Goal: Task Accomplishment & Management: Manage account settings

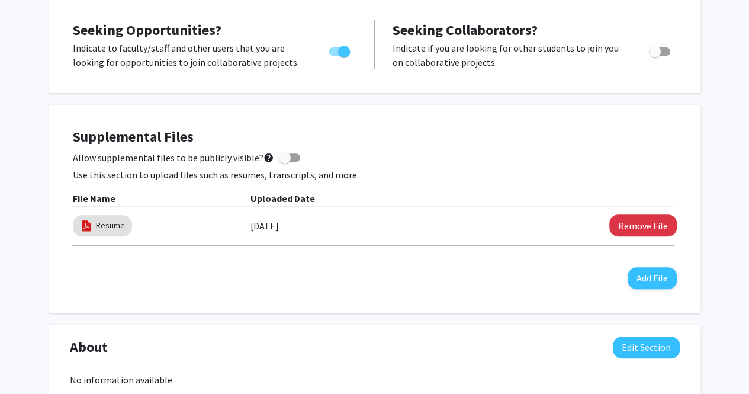
scroll to position [207, 0]
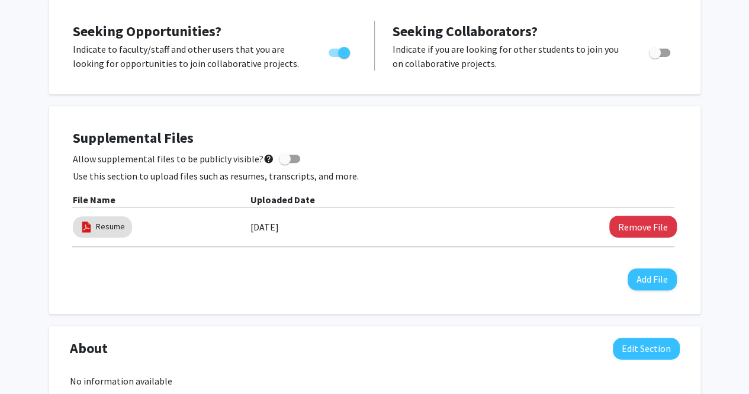
click at [656, 239] on div "Resume [DATE] Remove File" at bounding box center [375, 226] width 604 height 27
click at [634, 230] on button "Remove File" at bounding box center [643, 227] width 68 height 22
drag, startPoint x: 637, startPoint y: 233, endPoint x: 630, endPoint y: 235, distance: 7.5
click at [630, 235] on button "Remove File" at bounding box center [643, 227] width 68 height 22
click at [628, 223] on button "Remove File" at bounding box center [643, 227] width 68 height 22
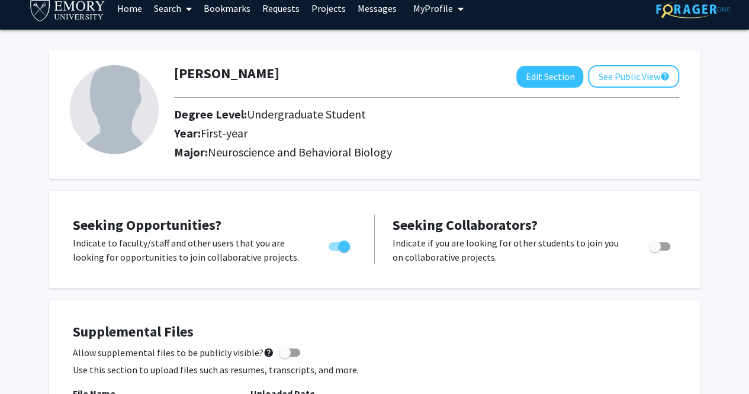
scroll to position [15, 0]
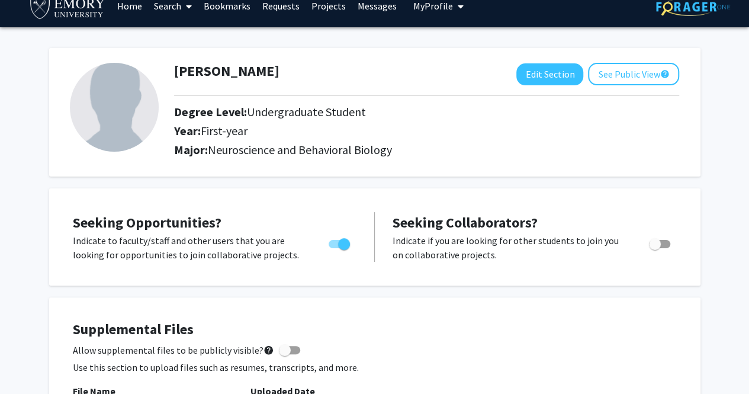
click at [540, 87] on div at bounding box center [426, 95] width 523 height 20
click at [541, 87] on div at bounding box center [426, 95] width 523 height 20
click at [541, 83] on button "Edit Section" at bounding box center [549, 74] width 67 height 22
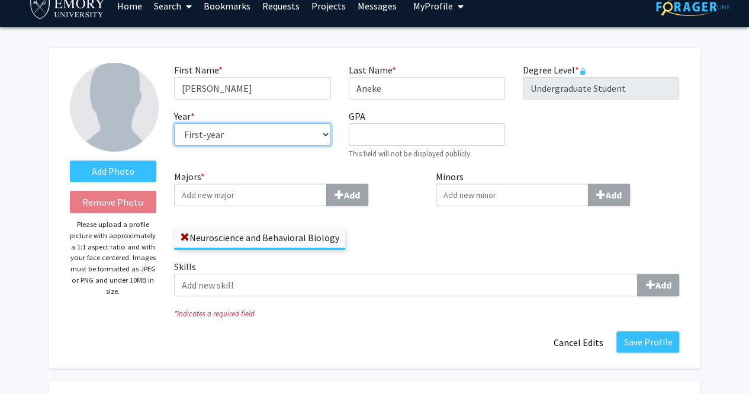
click at [281, 137] on select "--- First-year Sophomore Junior Senior Postbaccalaureate Certificate" at bounding box center [252, 134] width 156 height 23
select select "sophomore"
click at [174, 123] on select "--- First-year Sophomore Junior Senior Postbaccalaureate Certificate" at bounding box center [252, 134] width 156 height 23
click at [184, 239] on span at bounding box center [184, 237] width 9 height 9
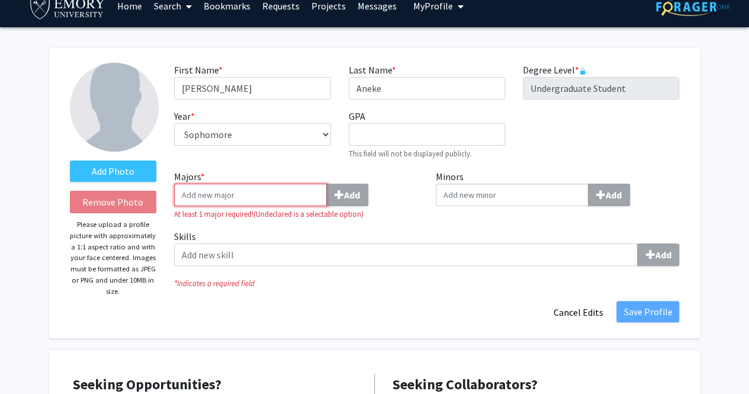
click at [281, 197] on input "Majors * Add" at bounding box center [250, 195] width 153 height 23
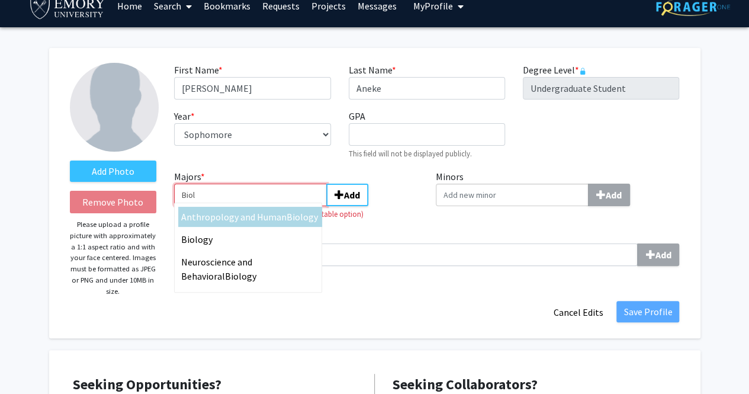
type input "Biol"
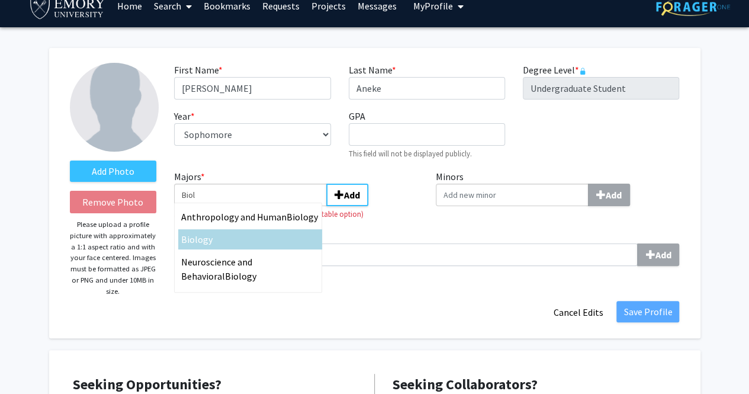
click at [261, 239] on div "Biol ogy" at bounding box center [250, 239] width 138 height 14
click at [261, 206] on input "Biol" at bounding box center [250, 195] width 153 height 23
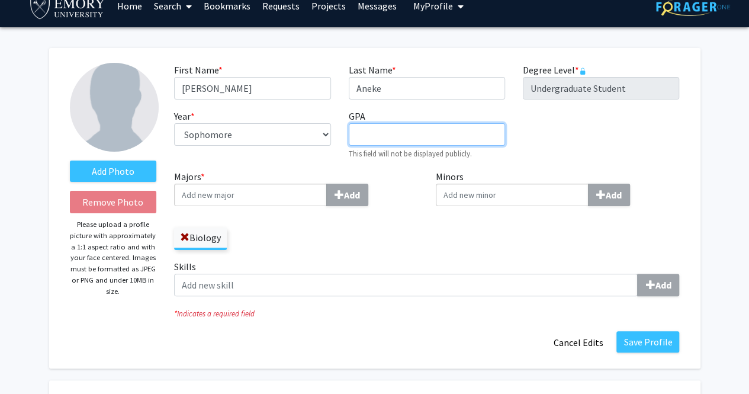
click at [447, 144] on input "GPA required" at bounding box center [427, 134] width 156 height 23
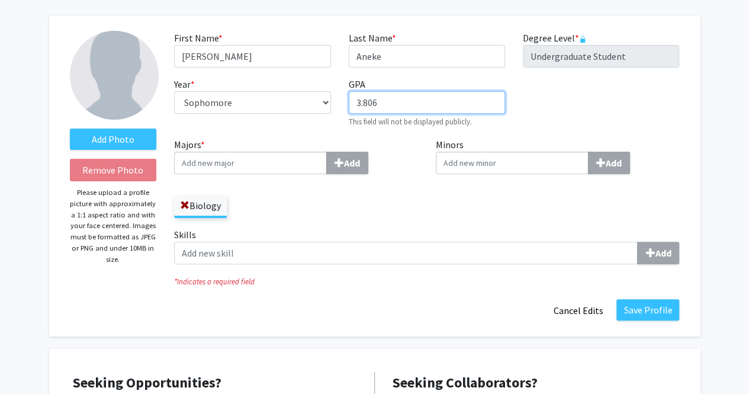
scroll to position [50, 0]
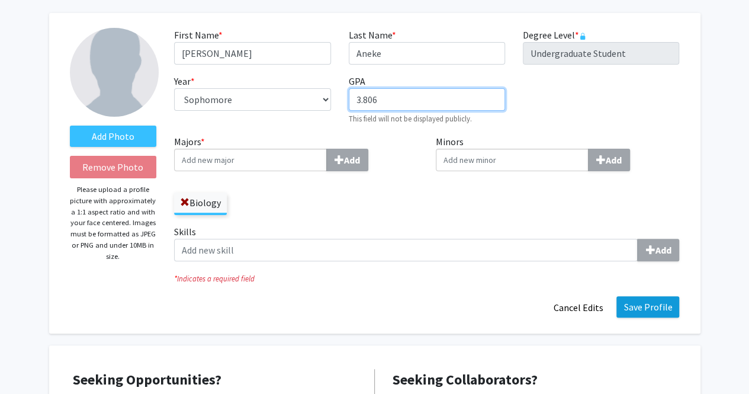
type input "3.806"
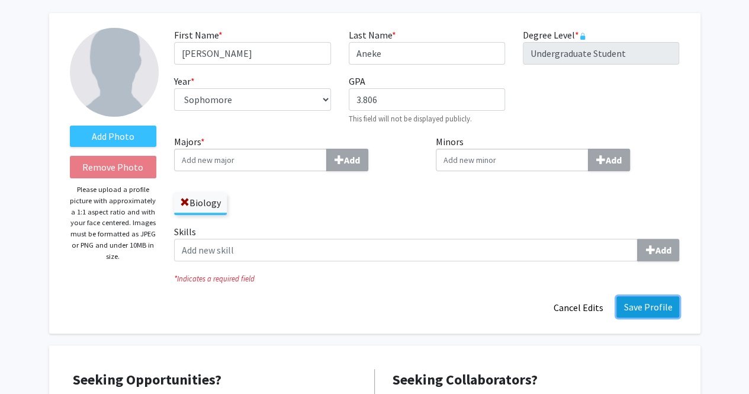
click at [626, 298] on button "Save Profile" at bounding box center [647, 306] width 63 height 21
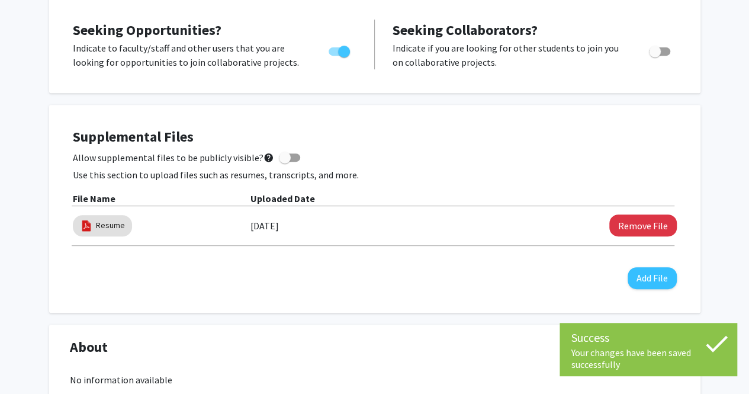
scroll to position [230, 0]
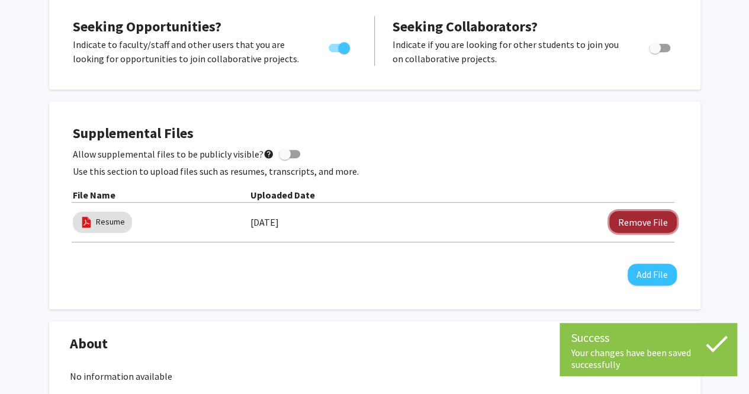
click at [629, 226] on button "Remove File" at bounding box center [643, 222] width 68 height 22
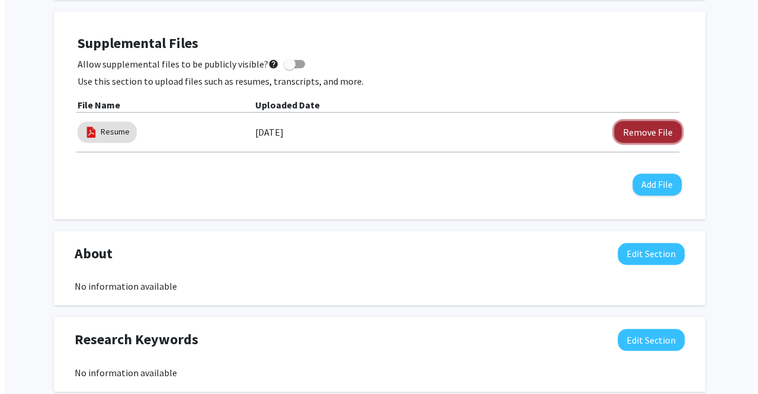
scroll to position [332, 0]
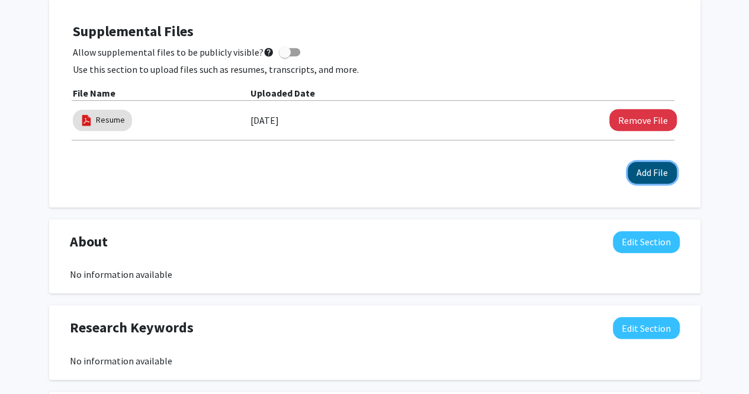
click at [658, 178] on button "Add File" at bounding box center [652, 173] width 49 height 22
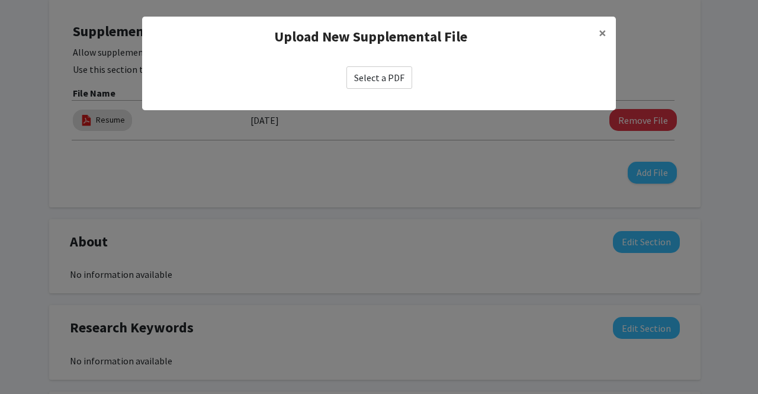
click at [401, 73] on label "Select a PDF" at bounding box center [379, 77] width 66 height 23
click at [0, 0] on input "Select a PDF" at bounding box center [0, 0] width 0 height 0
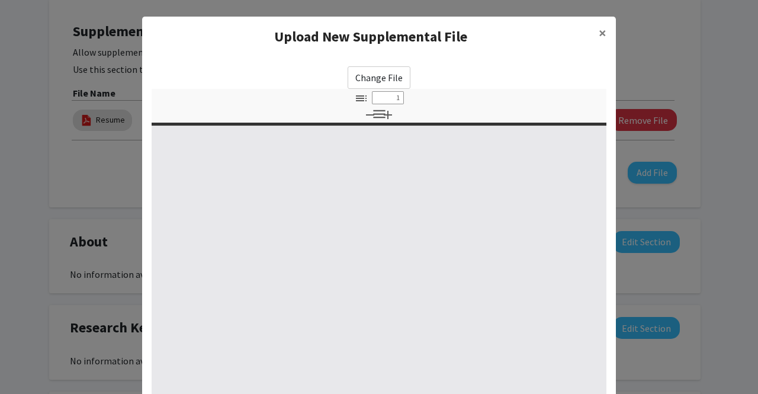
select select "custom"
type input "0"
select select "custom"
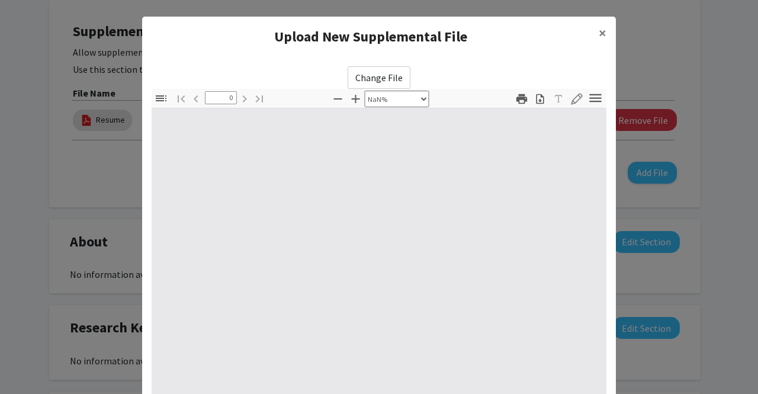
type input "1"
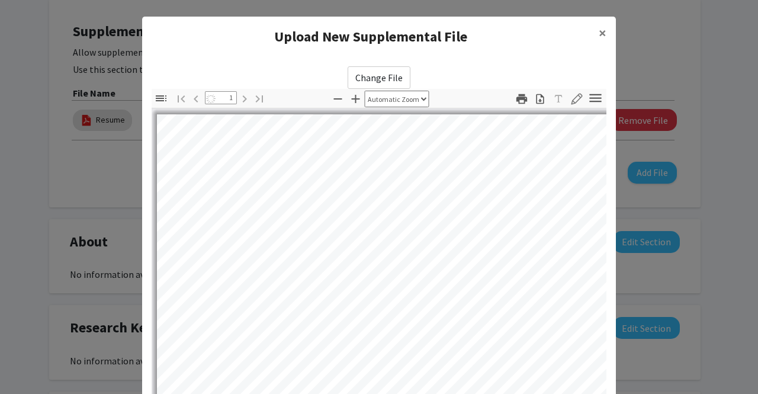
select select "auto"
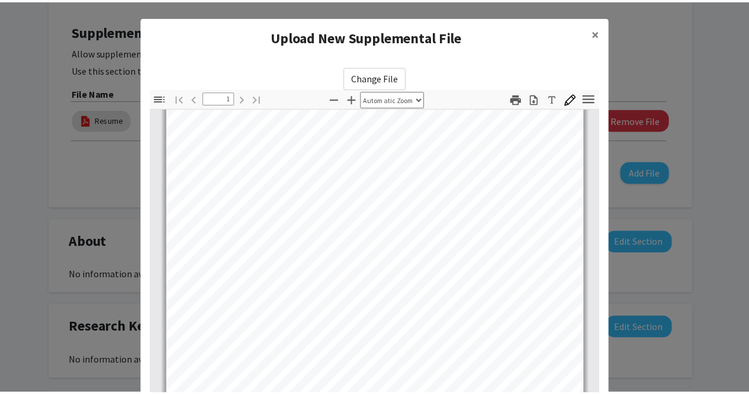
scroll to position [166, 0]
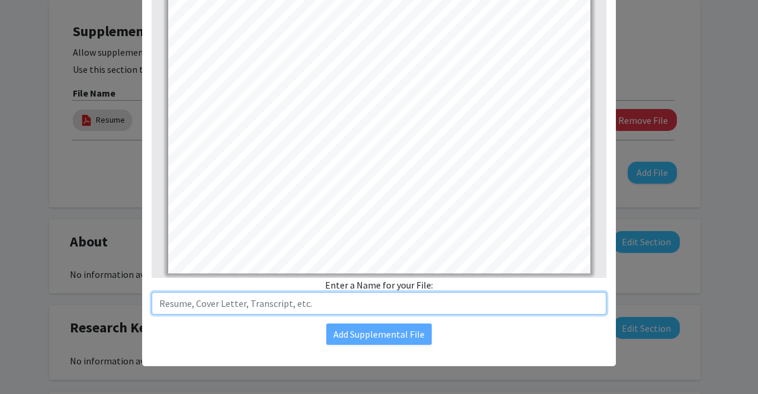
click at [376, 301] on input "text" at bounding box center [379, 303] width 455 height 23
click at [155, 305] on input "Resume" at bounding box center [379, 303] width 455 height 23
type input "[PERSON_NAME] Resume"
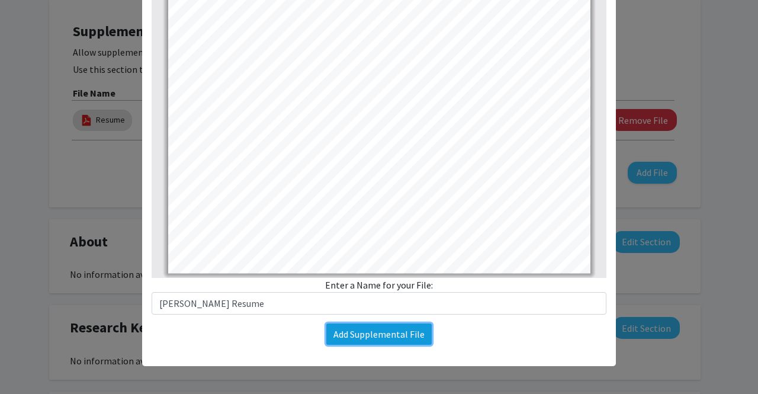
click at [347, 329] on button "Add Supplemental File" at bounding box center [378, 333] width 105 height 21
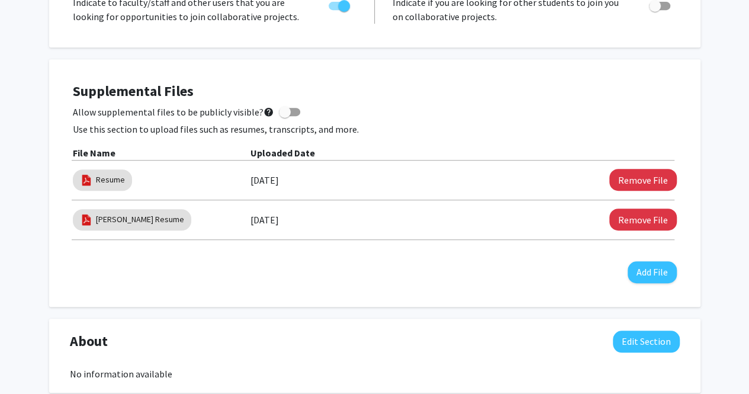
scroll to position [272, 0]
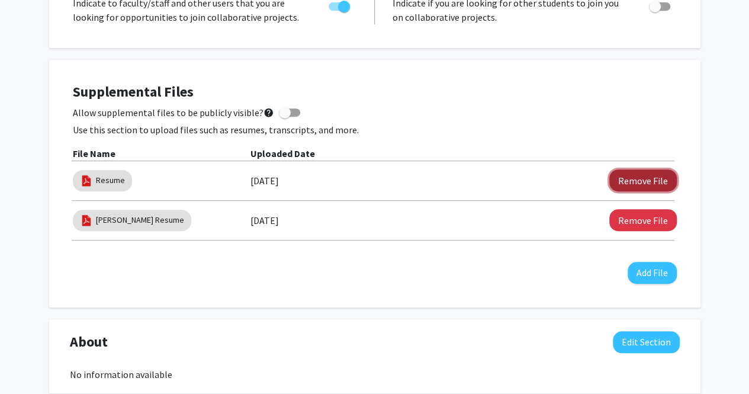
click at [661, 169] on button "Remove File" at bounding box center [643, 180] width 68 height 22
click at [477, 114] on div "Allow supplemental files to be publicly visible? help" at bounding box center [375, 112] width 604 height 14
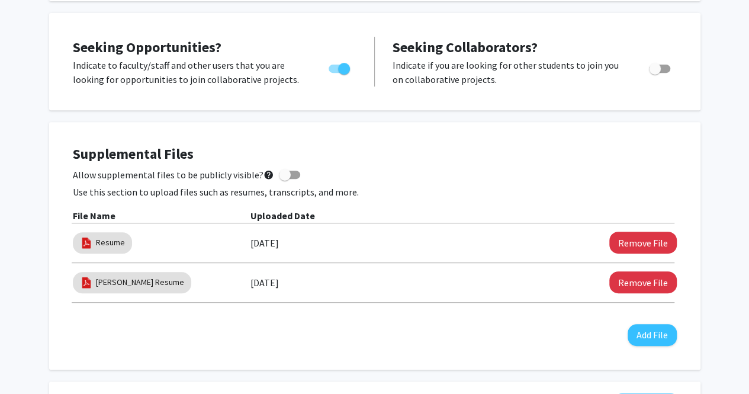
scroll to position [0, 0]
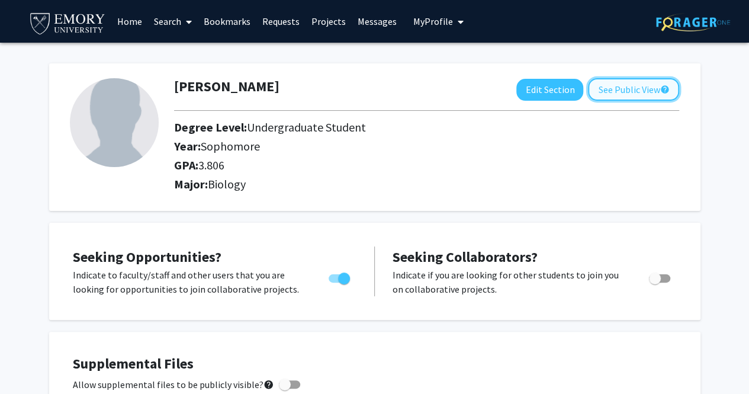
click at [606, 98] on button "See Public View help" at bounding box center [633, 89] width 91 height 23
